Goal: Task Accomplishment & Management: Manage account settings

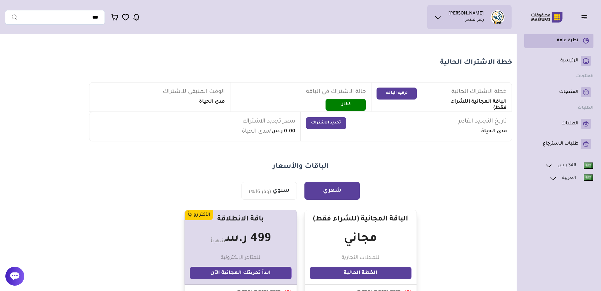
click at [575, 41] on p "نظرة عامة" at bounding box center [567, 40] width 21 height 6
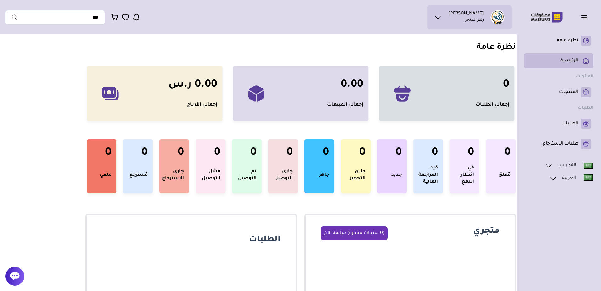
click at [574, 58] on p "الرئيسية" at bounding box center [569, 61] width 18 height 6
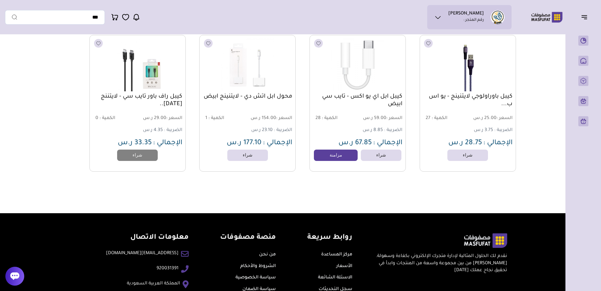
scroll to position [881, 0]
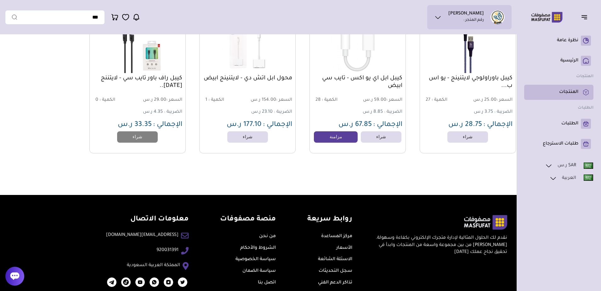
click at [569, 93] on p "المنتجات" at bounding box center [568, 92] width 19 height 6
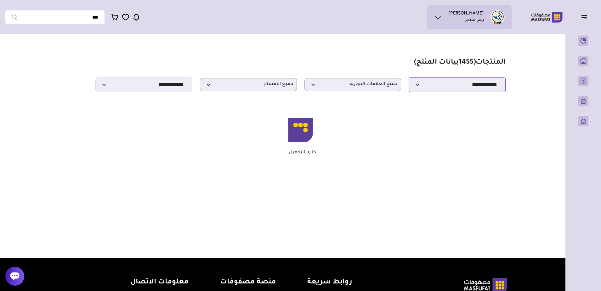
click at [433, 89] on select "**********" at bounding box center [457, 84] width 97 height 14
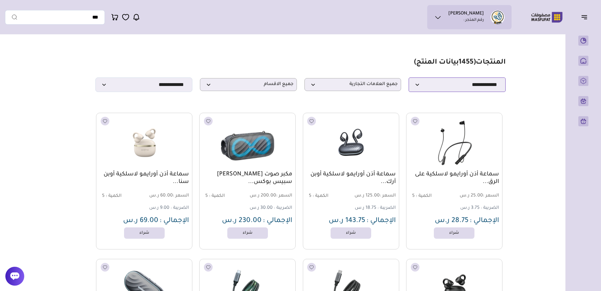
click at [433, 89] on select "**********" at bounding box center [457, 84] width 97 height 14
click at [377, 82] on p "جميع العلامات التجارية" at bounding box center [352, 84] width 97 height 13
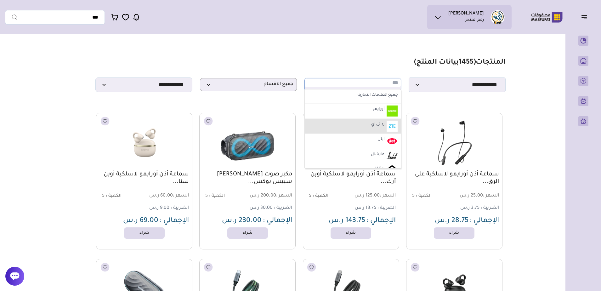
click at [365, 125] on li "زد تى اي" at bounding box center [353, 126] width 96 height 15
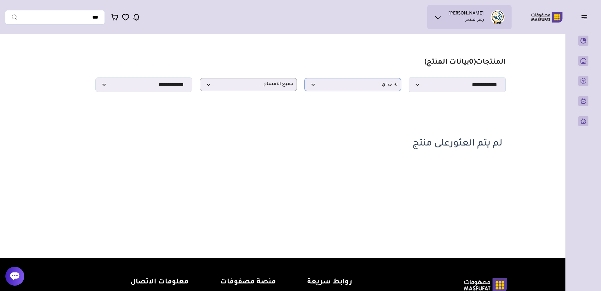
click at [363, 91] on p "زد تى اي" at bounding box center [352, 84] width 97 height 13
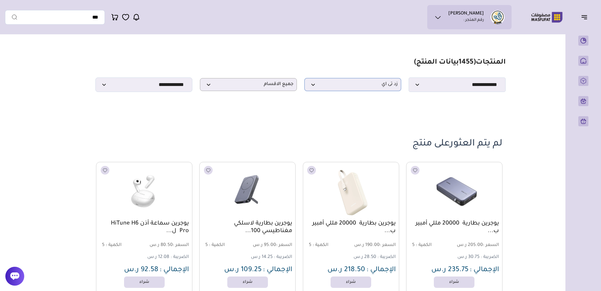
click at [360, 88] on span "زد تى اي" at bounding box center [353, 85] width 90 height 6
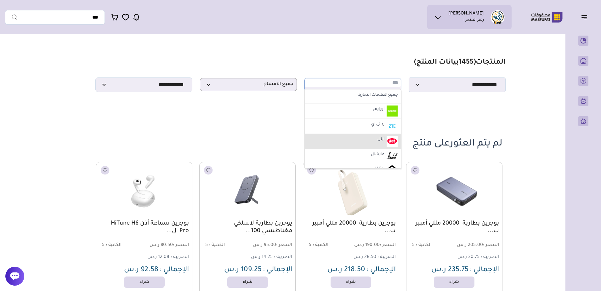
click at [373, 141] on li "ايتل" at bounding box center [353, 141] width 96 height 15
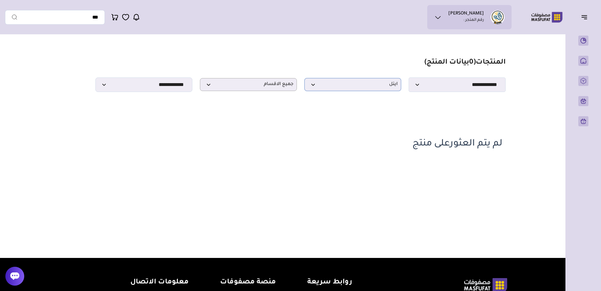
click at [377, 88] on span "ايتل" at bounding box center [353, 85] width 90 height 6
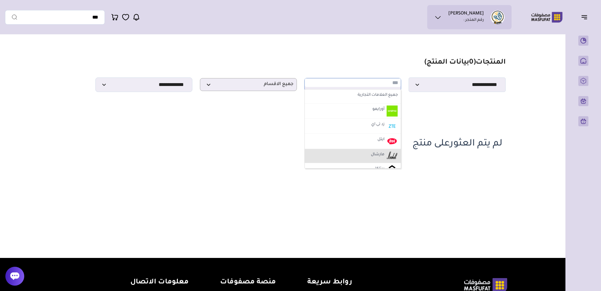
click at [381, 157] on label "مارشال" at bounding box center [377, 155] width 15 height 8
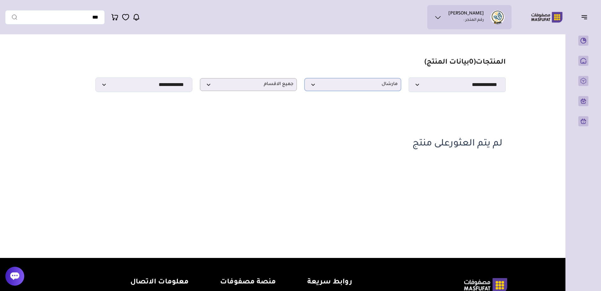
click at [377, 88] on span "مارشال" at bounding box center [353, 85] width 90 height 6
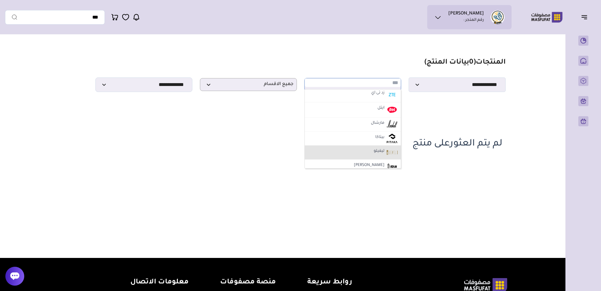
scroll to position [63, 0]
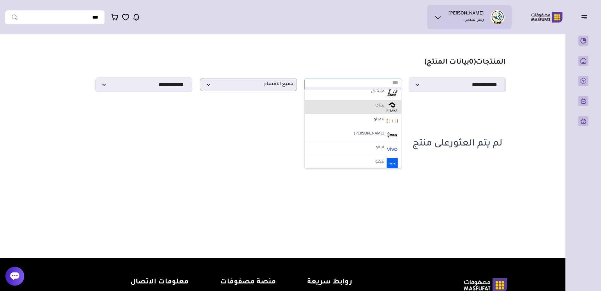
click at [387, 107] on img at bounding box center [392, 107] width 11 height 10
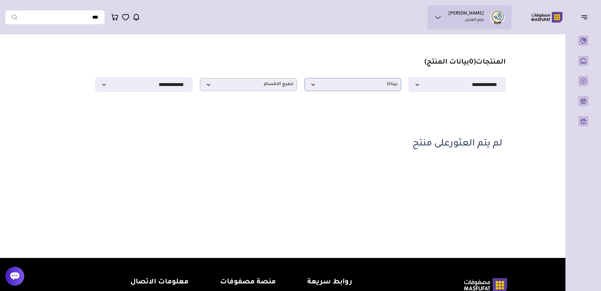
click at [380, 84] on span "بيتاكا" at bounding box center [353, 85] width 90 height 6
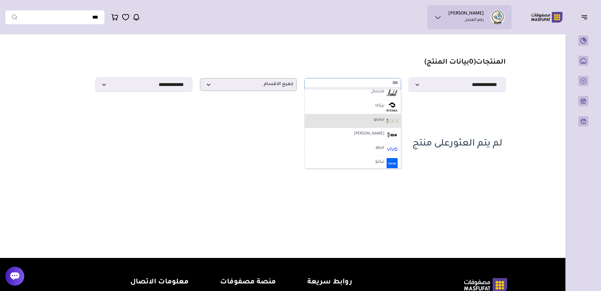
click at [365, 126] on li "ليفيلو" at bounding box center [353, 121] width 96 height 14
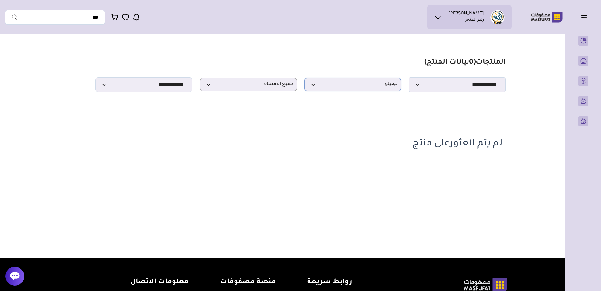
click at [376, 88] on span "ليفيلو" at bounding box center [353, 85] width 90 height 6
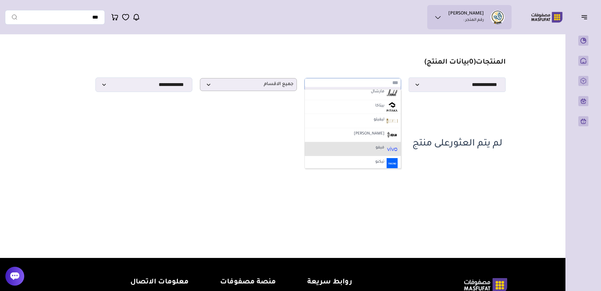
click at [362, 147] on li "فيفو" at bounding box center [353, 149] width 96 height 14
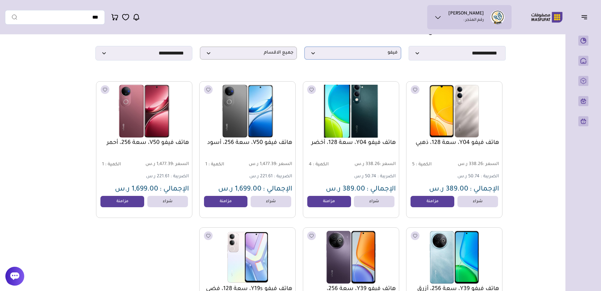
scroll to position [0, 0]
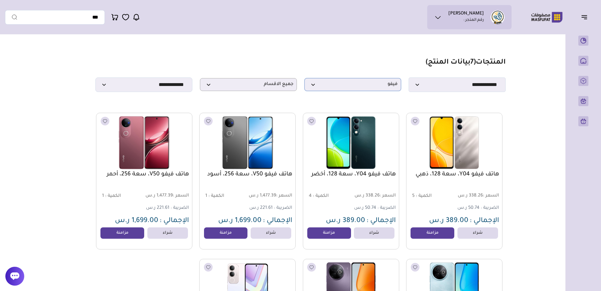
click at [364, 88] on span "فيفو" at bounding box center [353, 85] width 90 height 6
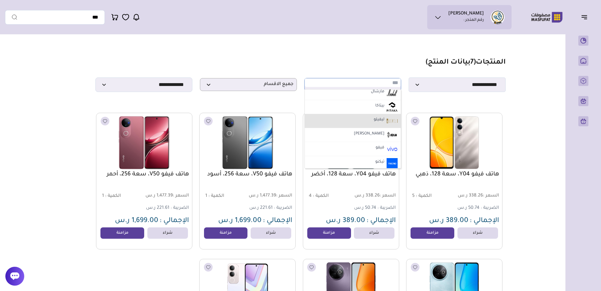
scroll to position [94, 0]
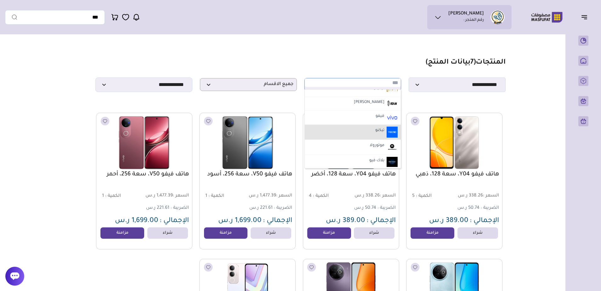
click at [366, 134] on li "تيكنو" at bounding box center [353, 132] width 96 height 15
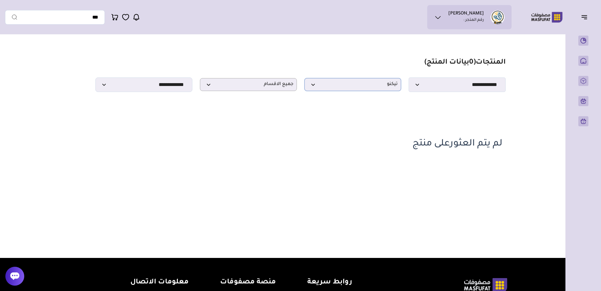
click at [366, 91] on p "تيكنو" at bounding box center [352, 84] width 97 height 13
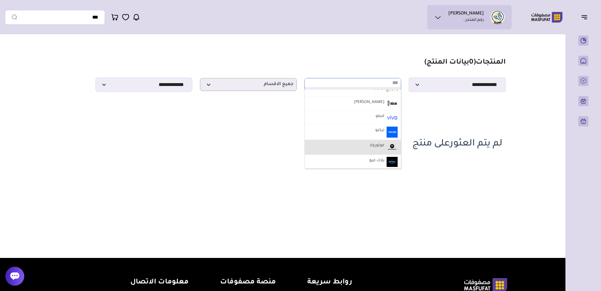
click at [352, 144] on li "موتورولا" at bounding box center [353, 147] width 96 height 15
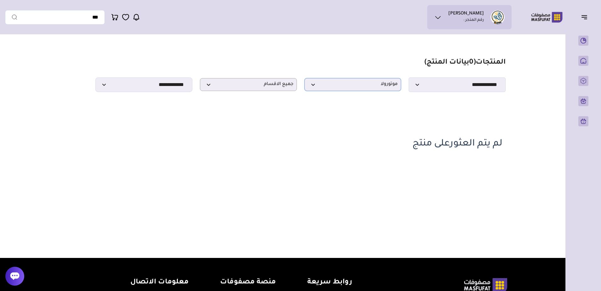
click at [370, 85] on span "موتورولا" at bounding box center [353, 85] width 90 height 6
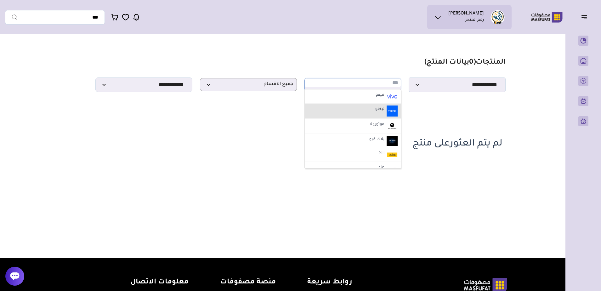
scroll to position [126, 0]
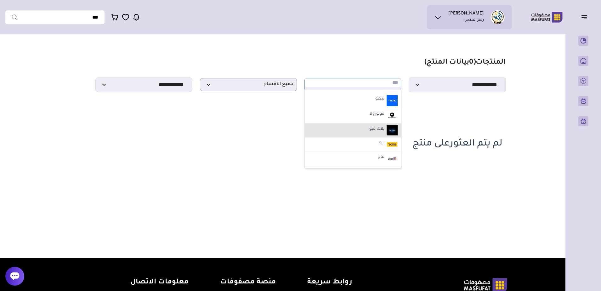
click at [369, 133] on label "بلاك فيو" at bounding box center [376, 129] width 17 height 8
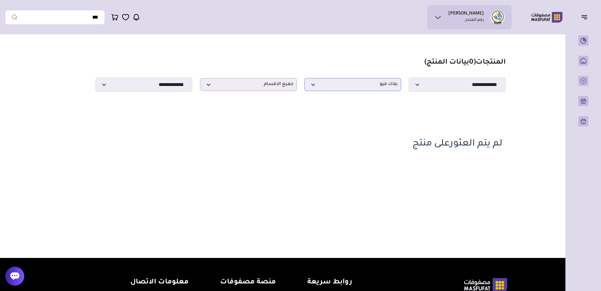
click at [370, 88] on span "بلاك فيو" at bounding box center [353, 85] width 90 height 6
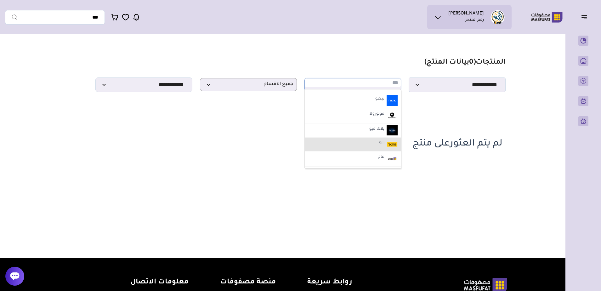
click at [372, 142] on li "Rilli" at bounding box center [353, 145] width 96 height 14
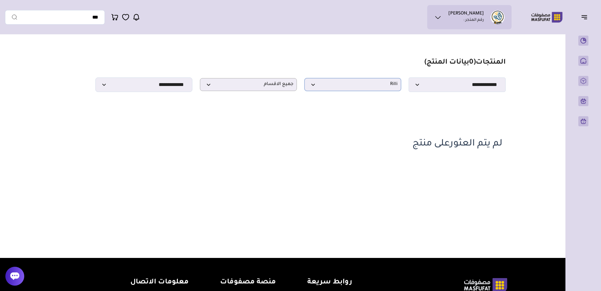
click at [373, 86] on span "Rilli" at bounding box center [353, 85] width 90 height 6
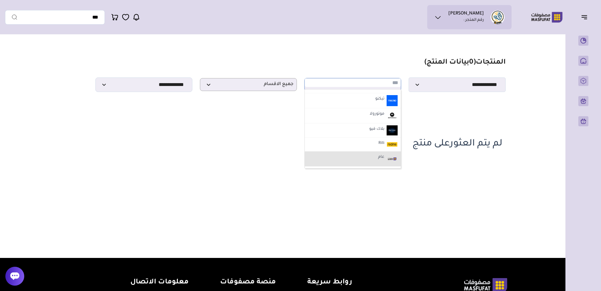
click at [372, 155] on li "عام" at bounding box center [353, 158] width 96 height 15
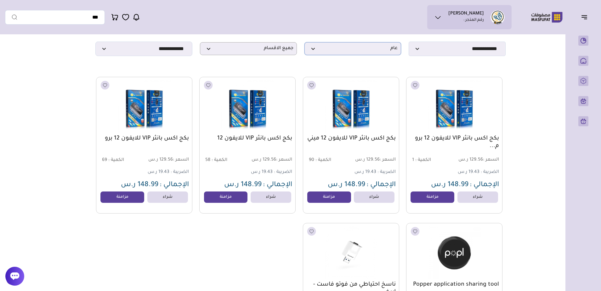
scroll to position [31, 0]
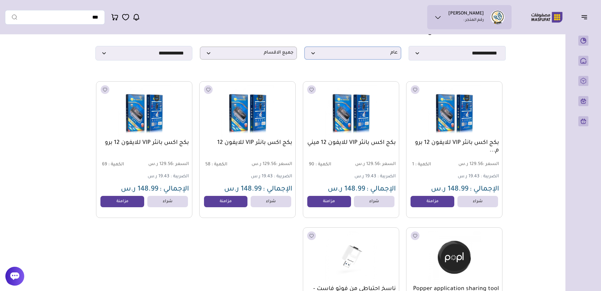
click at [367, 56] on span "عام" at bounding box center [353, 53] width 90 height 6
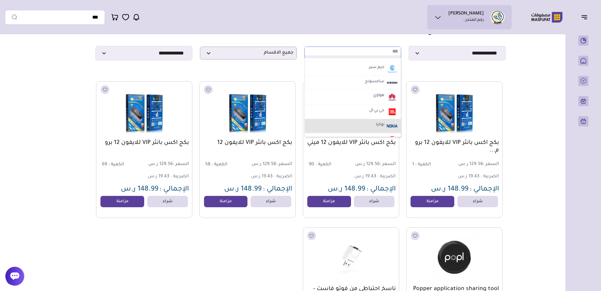
scroll to position [189, 0]
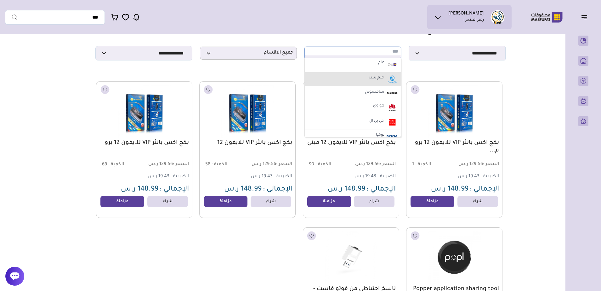
click at [368, 80] on li "جيم سير" at bounding box center [353, 79] width 96 height 14
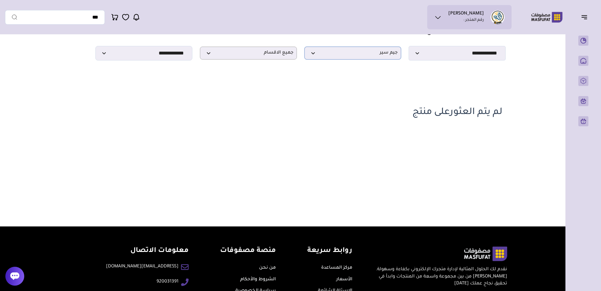
click at [372, 56] on span "جيم سير" at bounding box center [353, 53] width 90 height 6
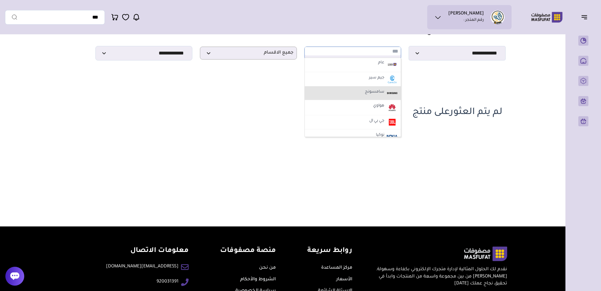
click at [373, 99] on li "سامسونج" at bounding box center [353, 93] width 96 height 14
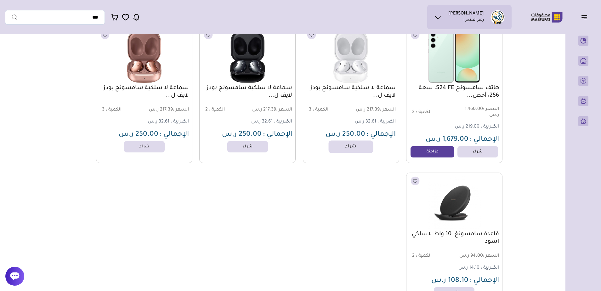
scroll to position [818, 0]
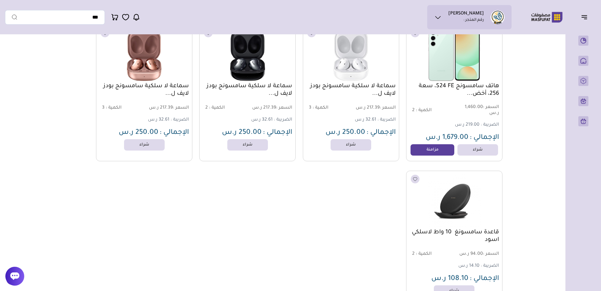
drag, startPoint x: 332, startPoint y: 147, endPoint x: 330, endPoint y: 93, distance: 54.8
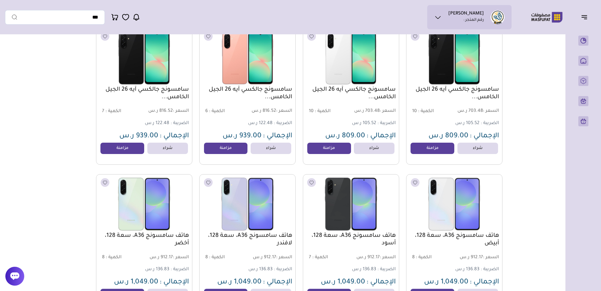
scroll to position [0, 0]
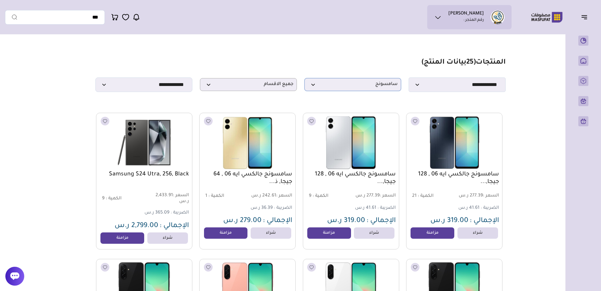
click at [346, 91] on p "سامسونج" at bounding box center [352, 84] width 97 height 13
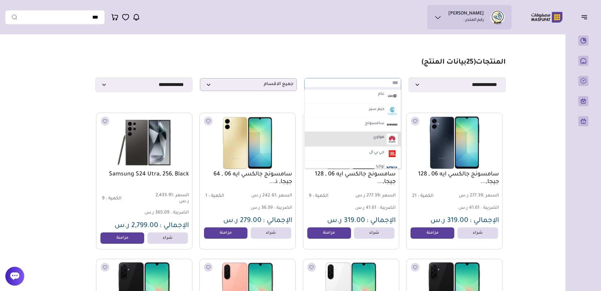
click at [359, 141] on li "هواوي" at bounding box center [353, 139] width 96 height 15
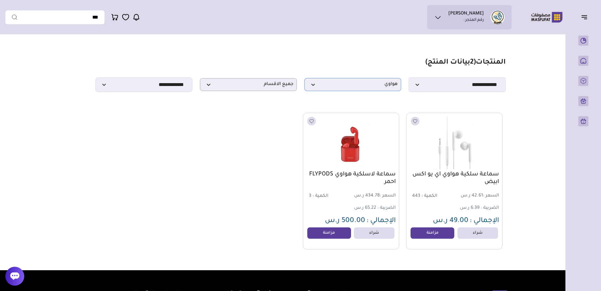
click at [346, 86] on span "هواوي" at bounding box center [353, 85] width 90 height 6
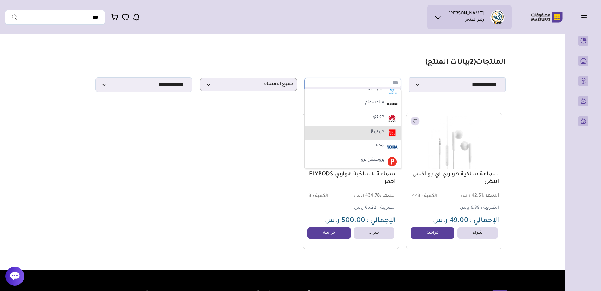
scroll to position [220, 0]
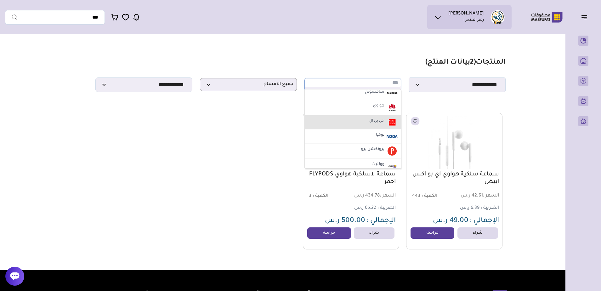
click at [370, 125] on label "جي بي ال" at bounding box center [376, 121] width 17 height 8
select select "**"
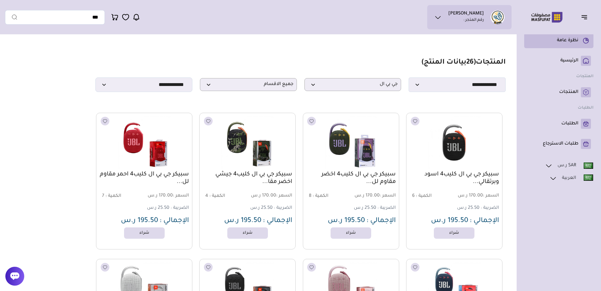
click at [575, 42] on p "نظرة عامة" at bounding box center [567, 40] width 21 height 6
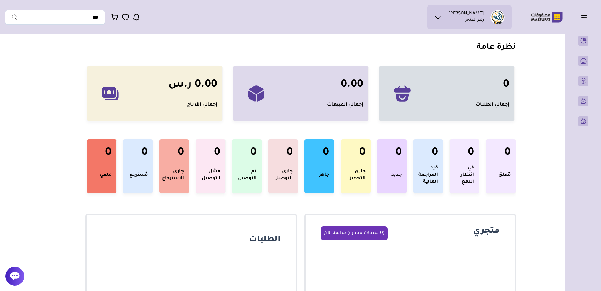
click at [442, 17] on icon at bounding box center [438, 18] width 8 height 8
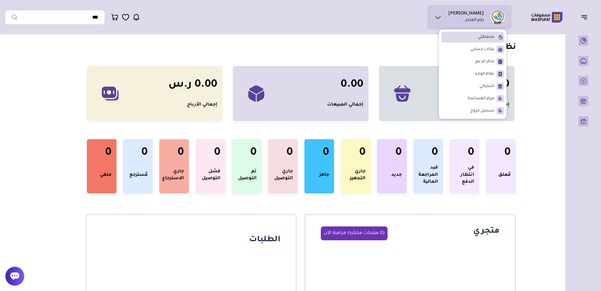
click at [486, 35] on span "محفظتي" at bounding box center [486, 37] width 16 height 6
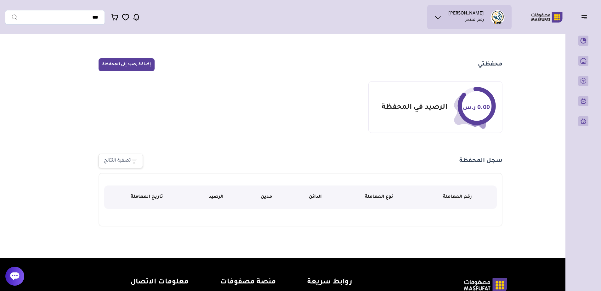
click at [442, 15] on icon at bounding box center [438, 18] width 8 height 8
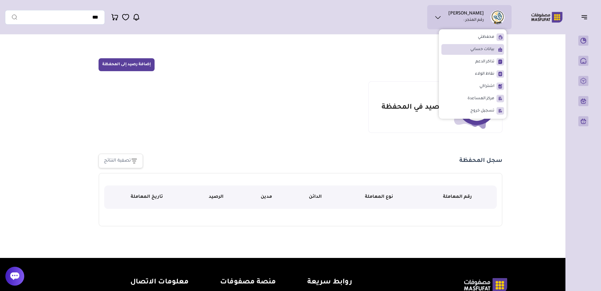
click at [460, 48] on li "بيانات حسابي" at bounding box center [472, 49] width 63 height 11
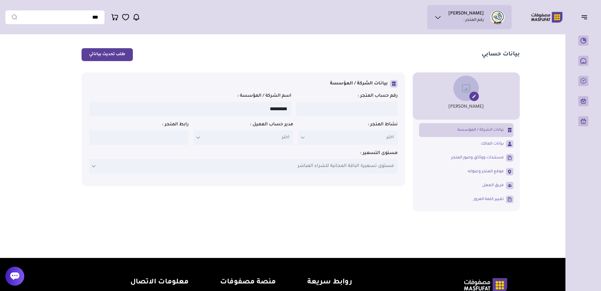
click at [108, 54] on button "طلب تحديث بياناتي" at bounding box center [107, 54] width 51 height 13
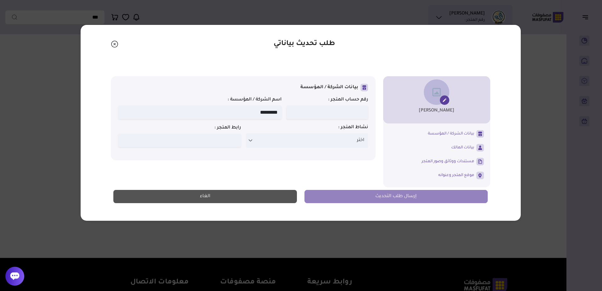
click at [313, 113] on input at bounding box center [327, 112] width 82 height 14
click at [320, 107] on input at bounding box center [327, 112] width 82 height 14
click at [341, 142] on p "اختر" at bounding box center [307, 140] width 122 height 14
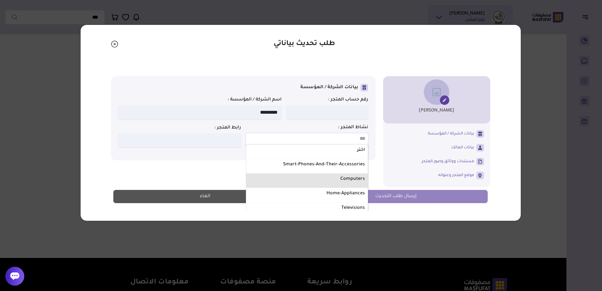
scroll to position [12, 0]
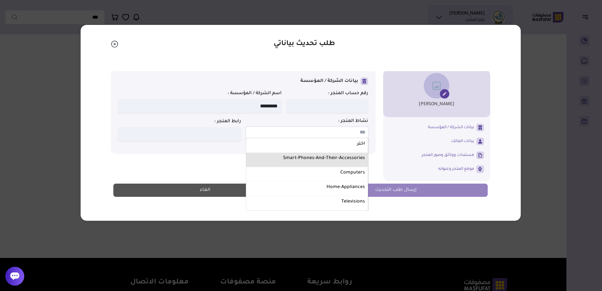
click at [332, 157] on label "Smart-phones-and-their-accessories" at bounding box center [307, 159] width 118 height 8
select select "**********"
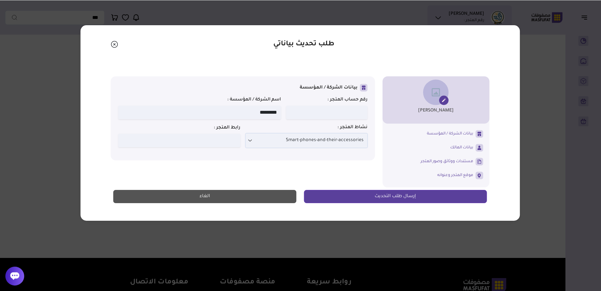
scroll to position [0, 0]
click at [452, 146] on span "بيانات المالك" at bounding box center [462, 148] width 23 height 6
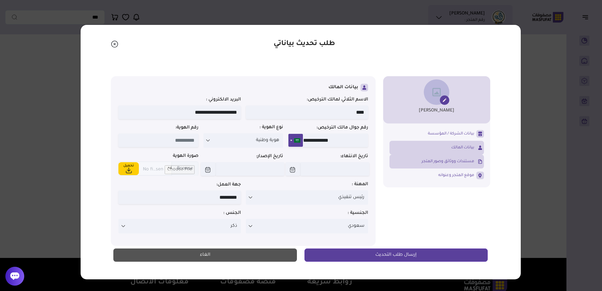
click at [469, 161] on span "مستندات ووثائق وصور المتجر" at bounding box center [448, 162] width 53 height 6
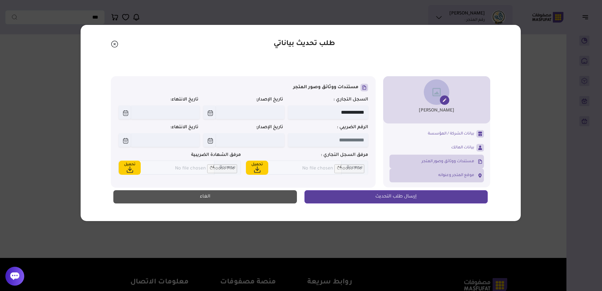
click at [446, 175] on span "موقع المتجر وعنوانه" at bounding box center [456, 176] width 36 height 6
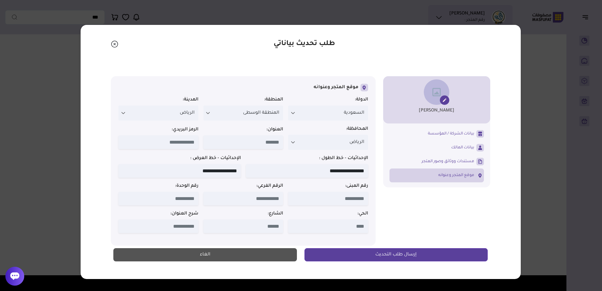
click at [114, 46] on icon "Close" at bounding box center [115, 44] width 8 height 8
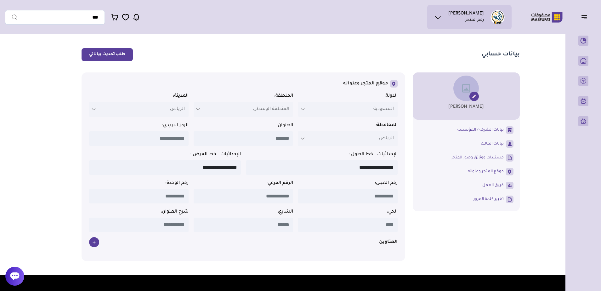
click at [440, 23] on ul "متجر وليد رقم المتجر :" at bounding box center [469, 17] width 74 height 14
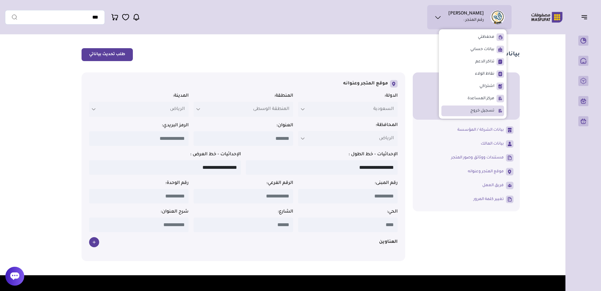
click at [482, 115] on li "تسجيل خروج" at bounding box center [472, 110] width 63 height 11
